Goal: Task Accomplishment & Management: Manage account settings

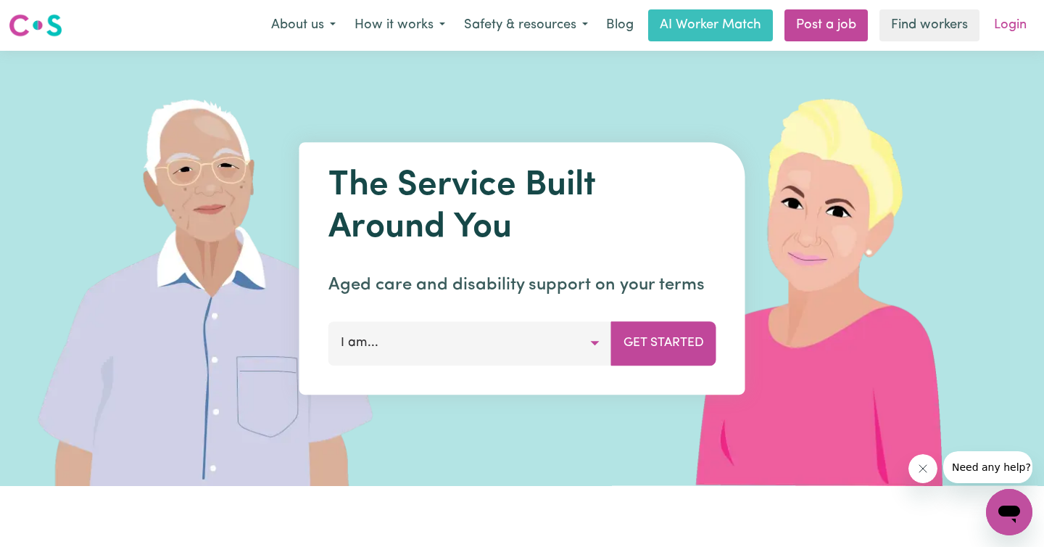
click at [1013, 22] on link "Login" at bounding box center [1011, 25] width 50 height 32
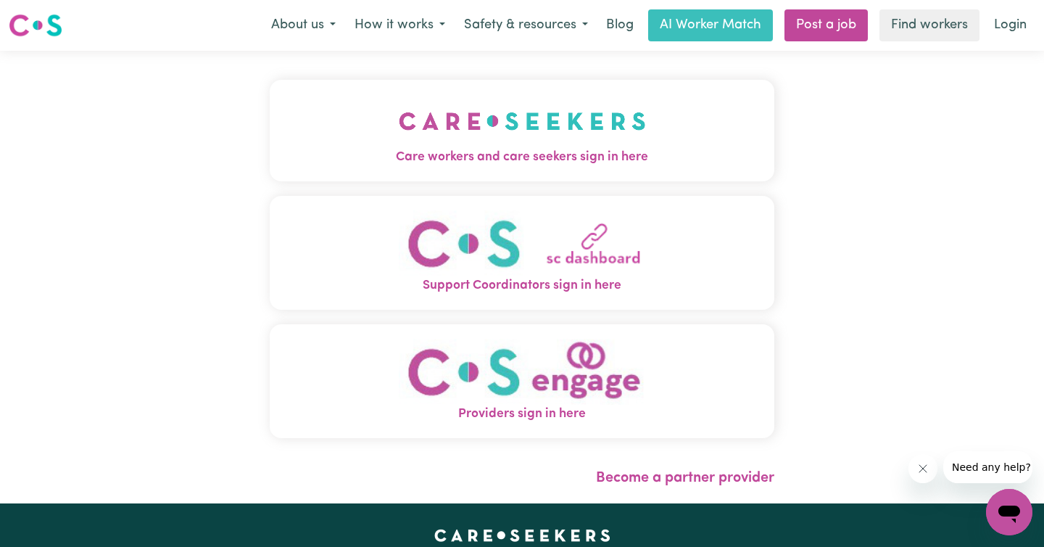
click at [494, 157] on span "Care workers and care seekers sign in here" at bounding box center [522, 157] width 505 height 19
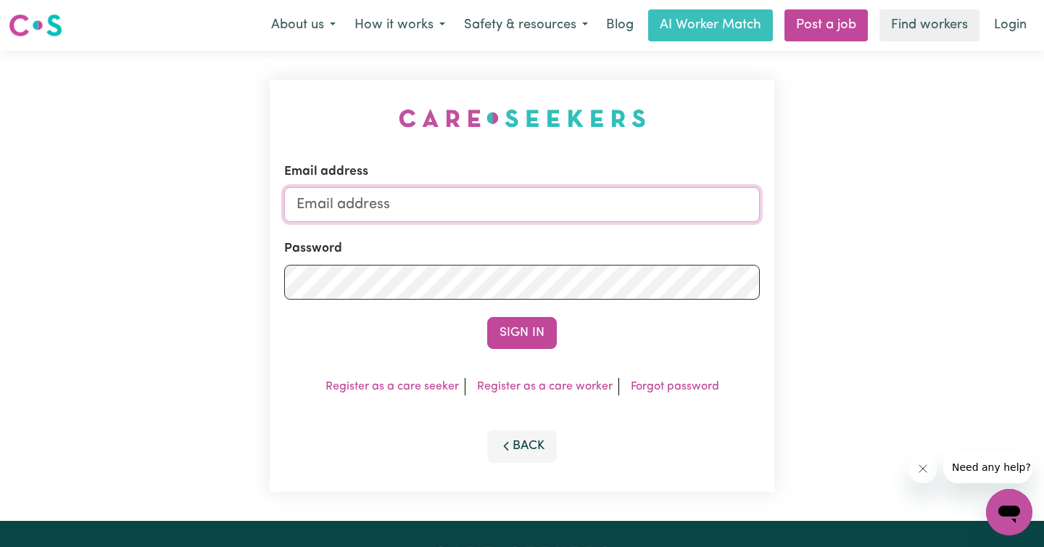
click at [446, 198] on input "Email address" at bounding box center [522, 204] width 476 height 35
type input "[EMAIL_ADDRESS][DOMAIN_NAME]"
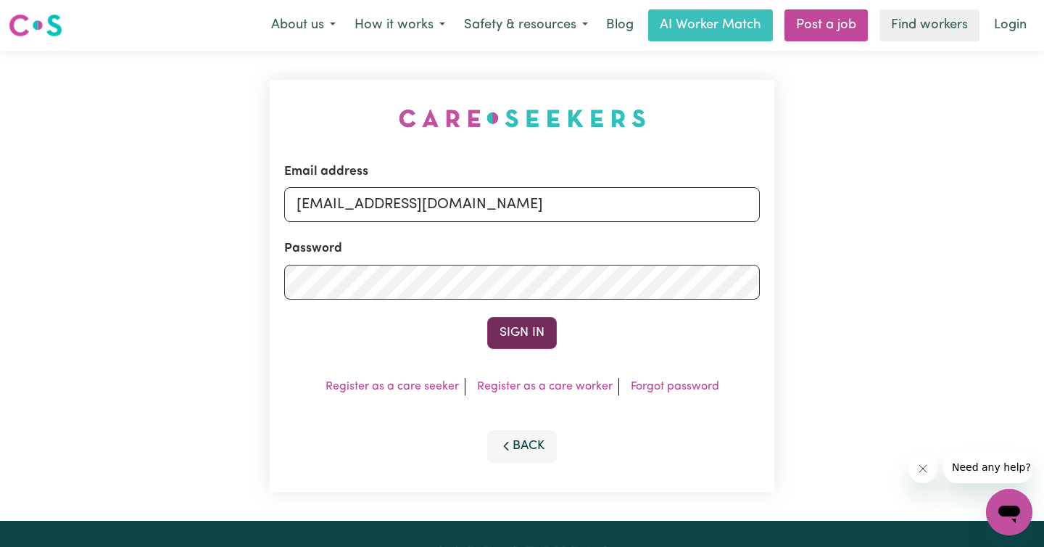
click at [519, 337] on button "Sign In" at bounding box center [522, 333] width 70 height 32
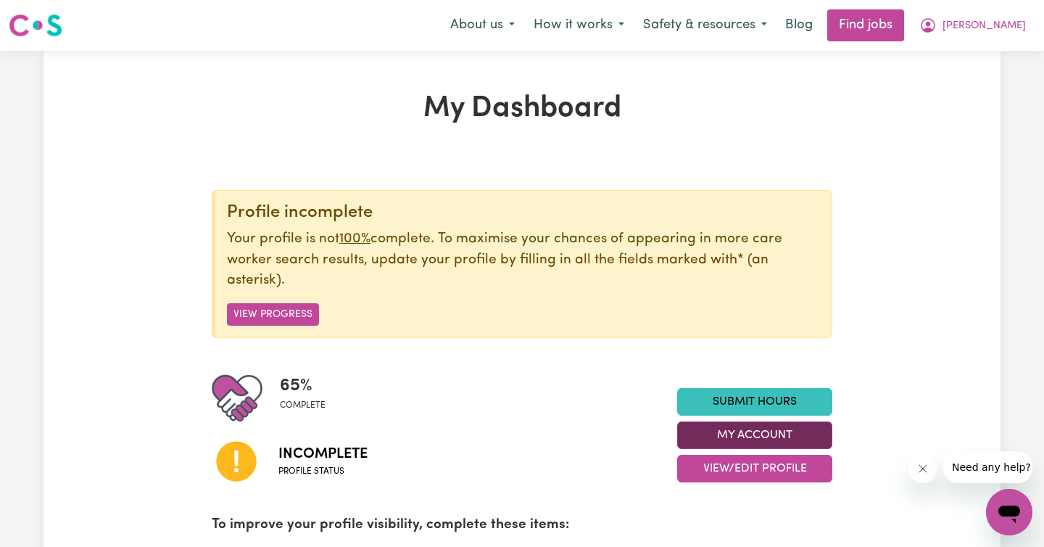
click at [776, 436] on button "My Account" at bounding box center [754, 435] width 155 height 28
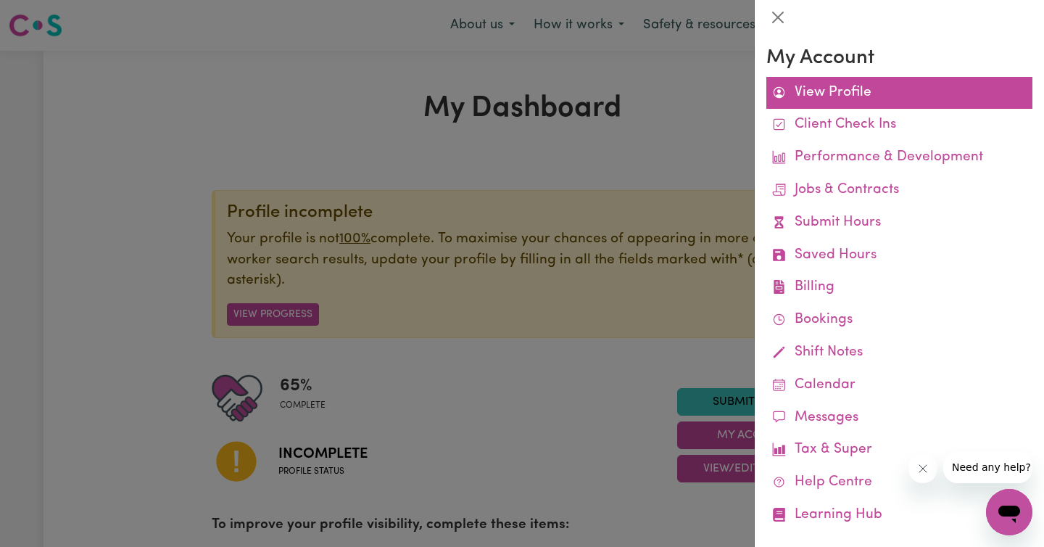
click at [831, 94] on link "View Profile" at bounding box center [900, 93] width 266 height 33
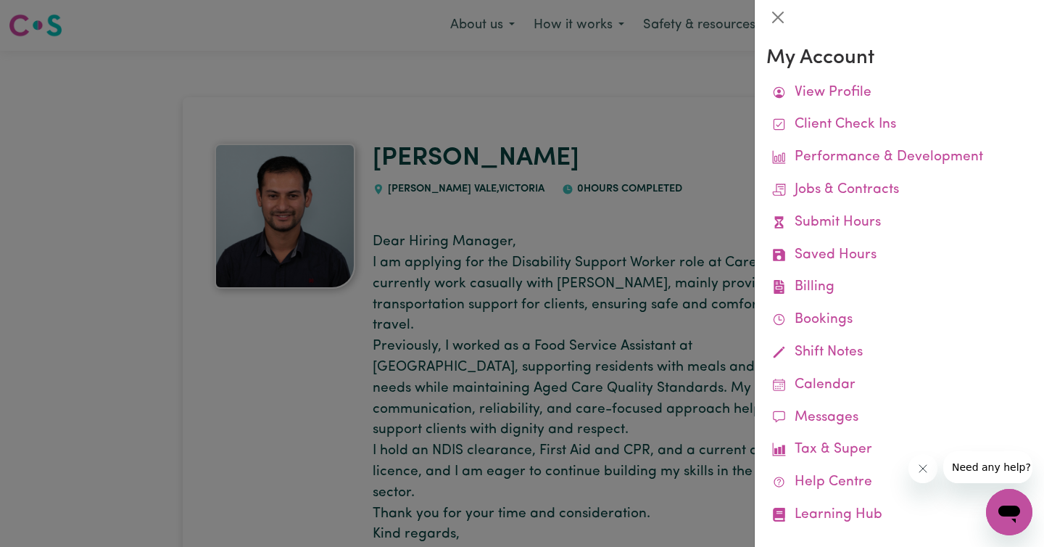
click at [658, 78] on div at bounding box center [522, 273] width 1044 height 547
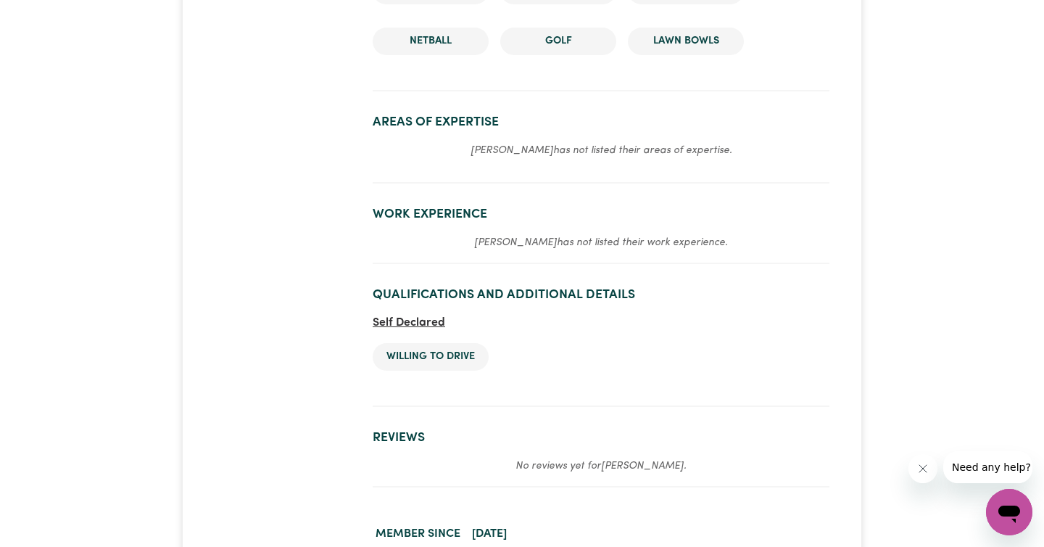
scroll to position [2222, 0]
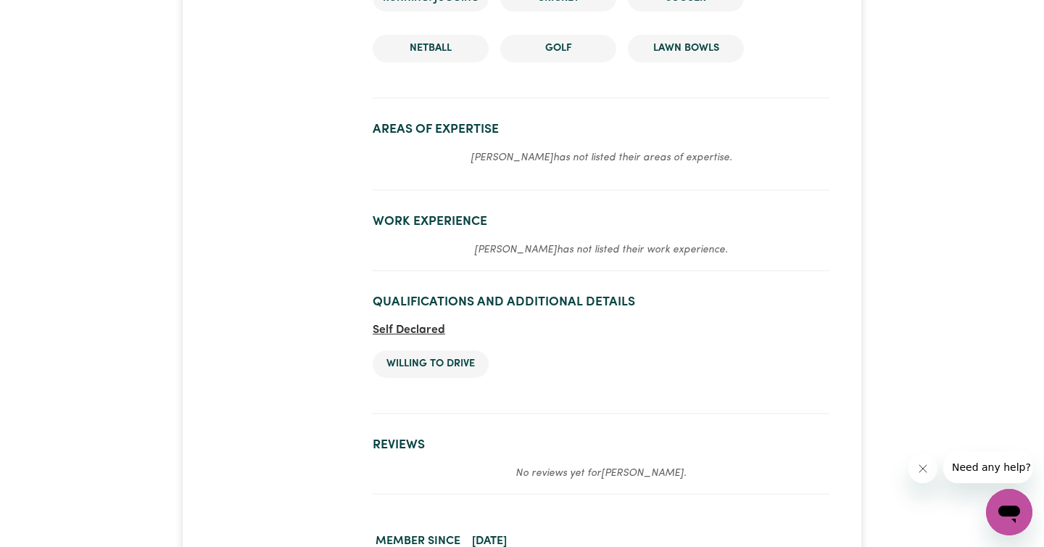
click at [577, 152] on em "[PERSON_NAME] has not listed their areas of expertise." at bounding box center [602, 157] width 262 height 11
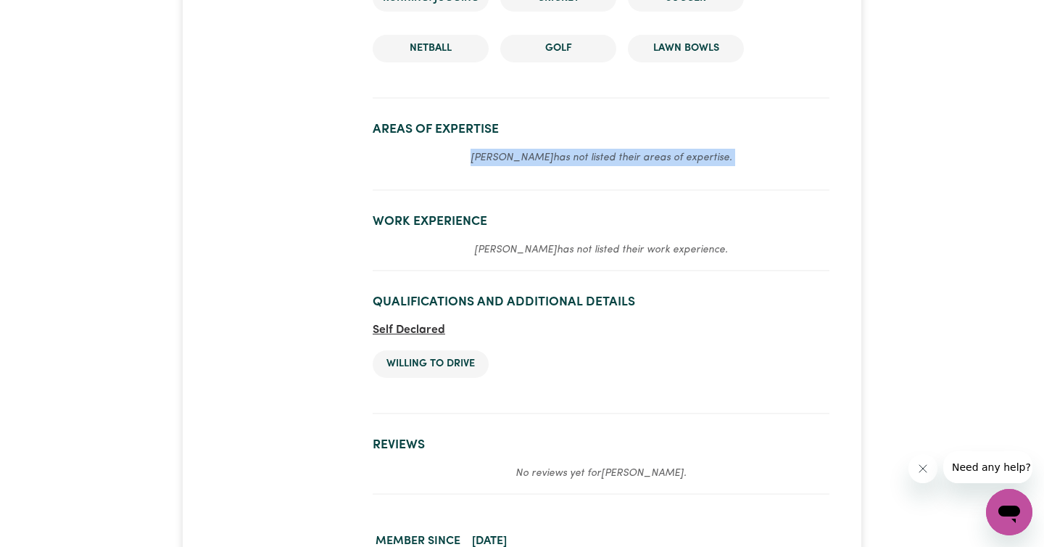
click at [577, 152] on em "[PERSON_NAME] has not listed their areas of expertise." at bounding box center [602, 157] width 262 height 11
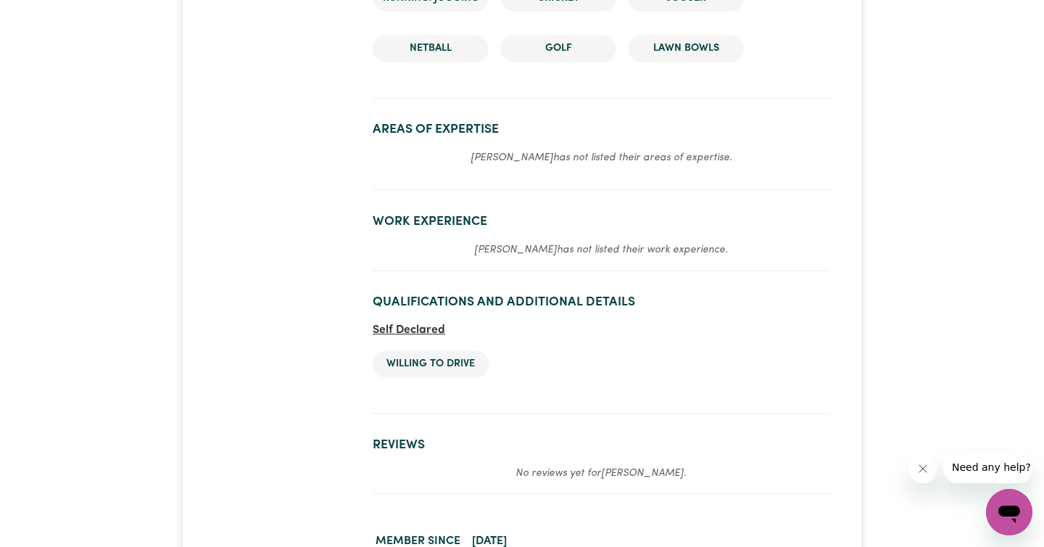
click at [569, 241] on p "[PERSON_NAME] has not listed their work experience." at bounding box center [601, 249] width 457 height 17
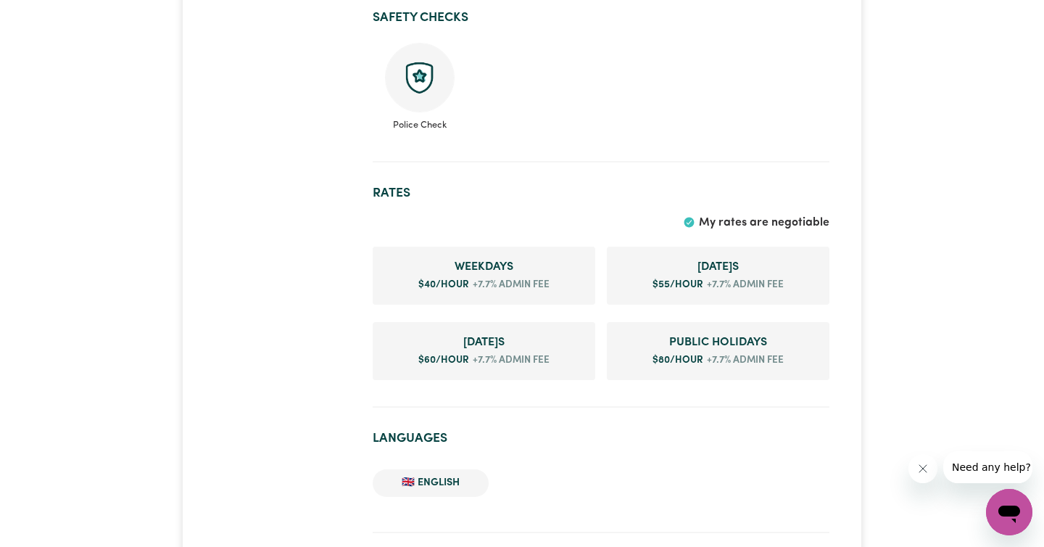
scroll to position [0, 0]
